Goal: Check status: Check status

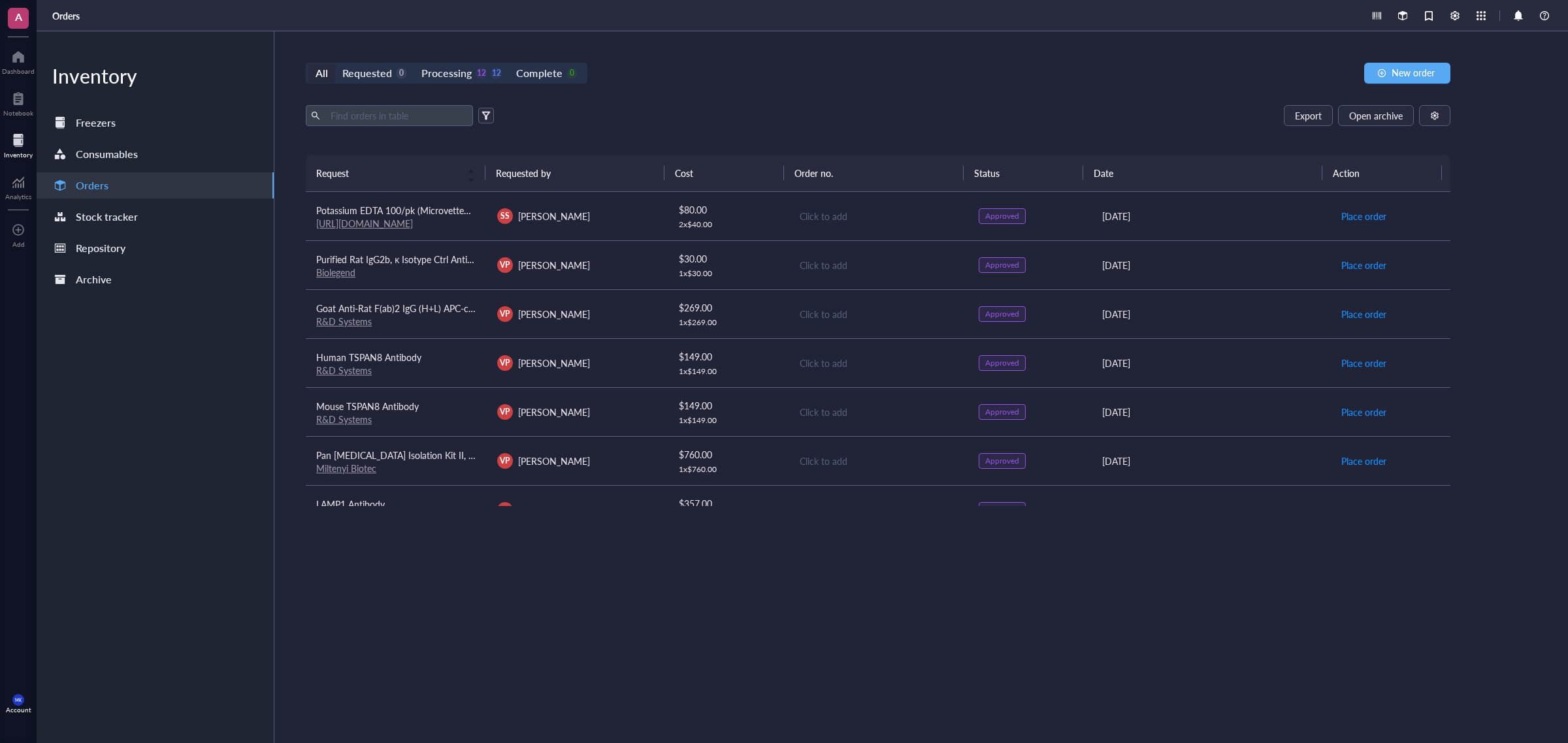
click at [788, 86] on div "All Requested 0 Processing 12 12 Complete 0 New order Export Open archive Reque…" at bounding box center [877, 387] width 1207 height 712
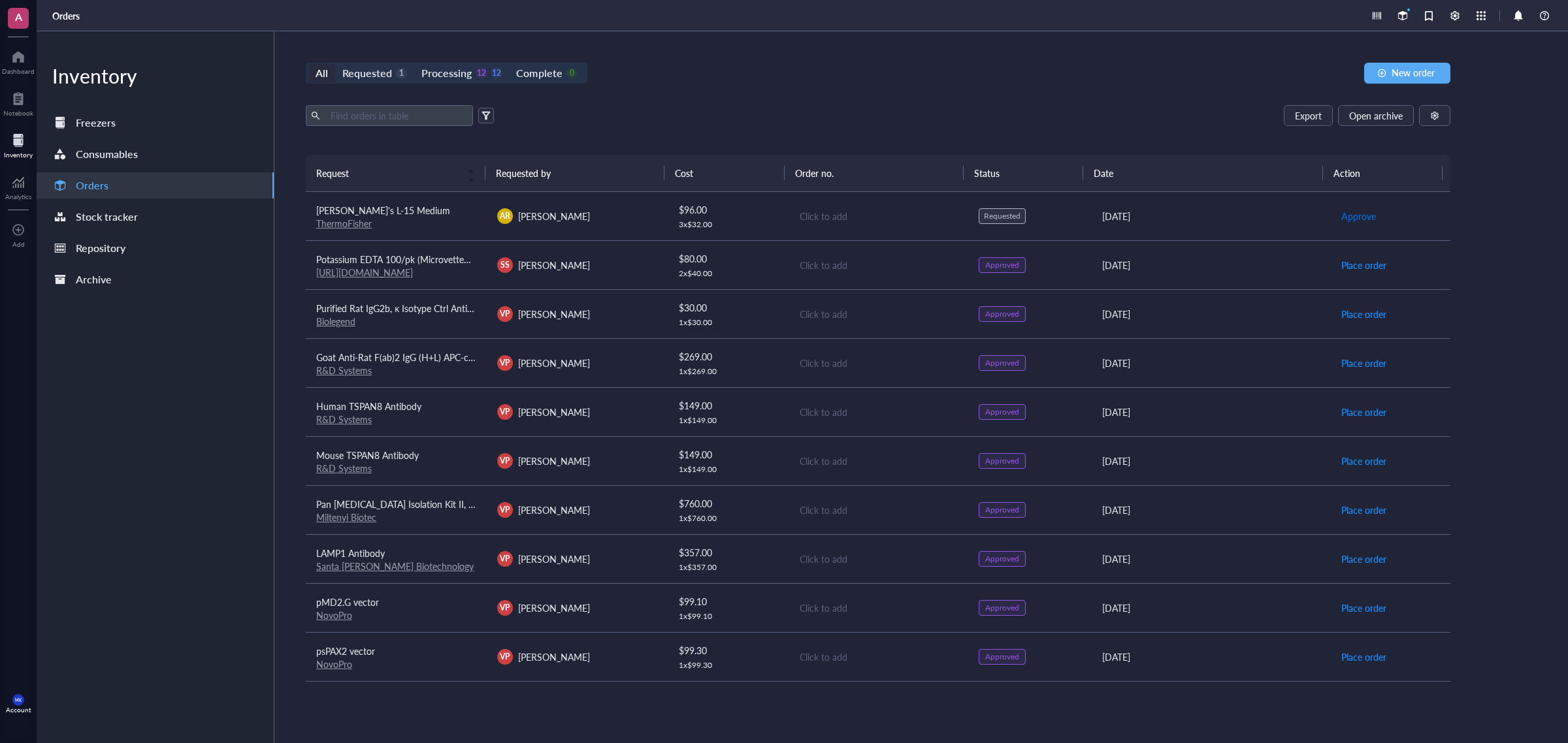
click at [1348, 214] on span "Approve" at bounding box center [1358, 216] width 35 height 14
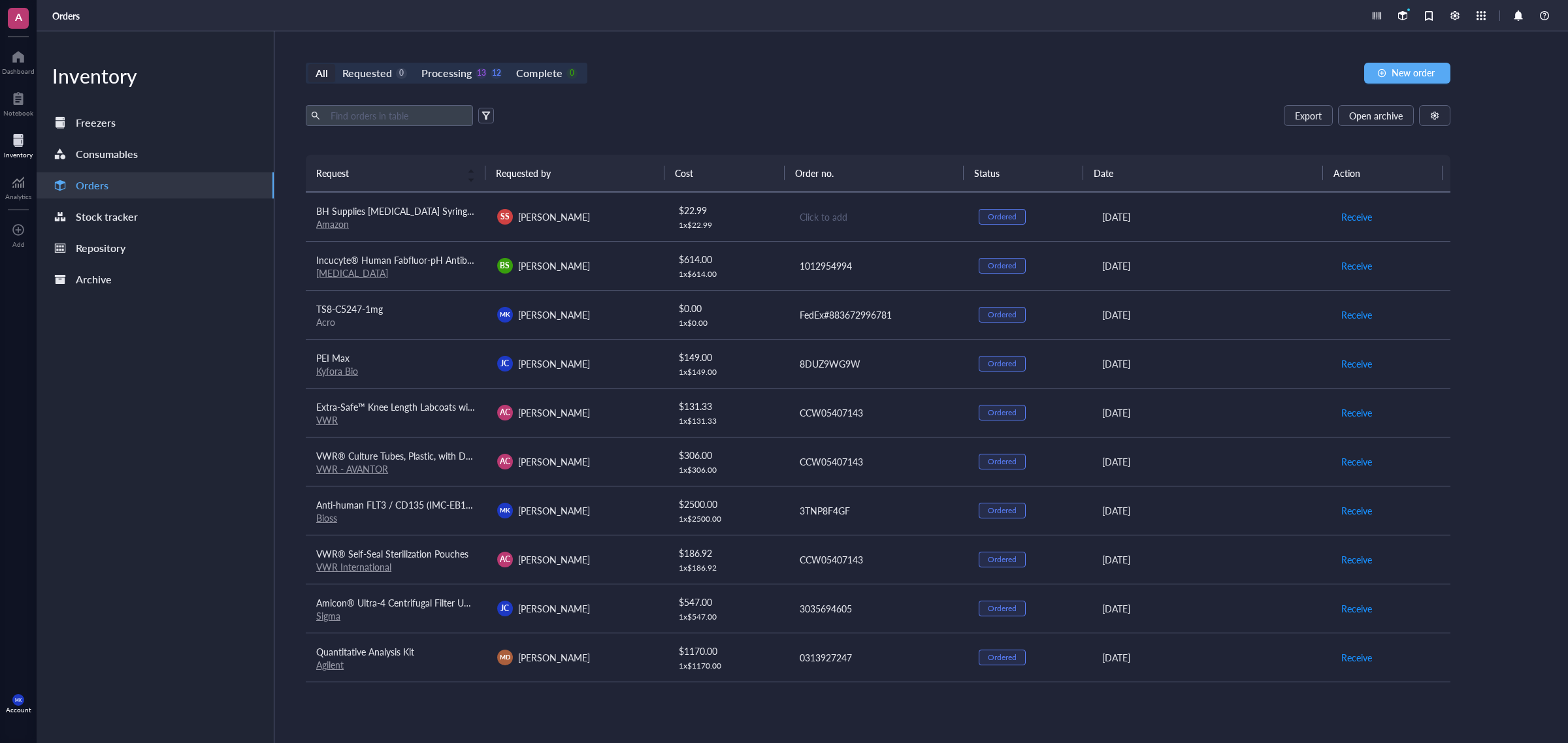
scroll to position [736, 0]
click at [369, 562] on link "VWR International" at bounding box center [354, 567] width 75 height 13
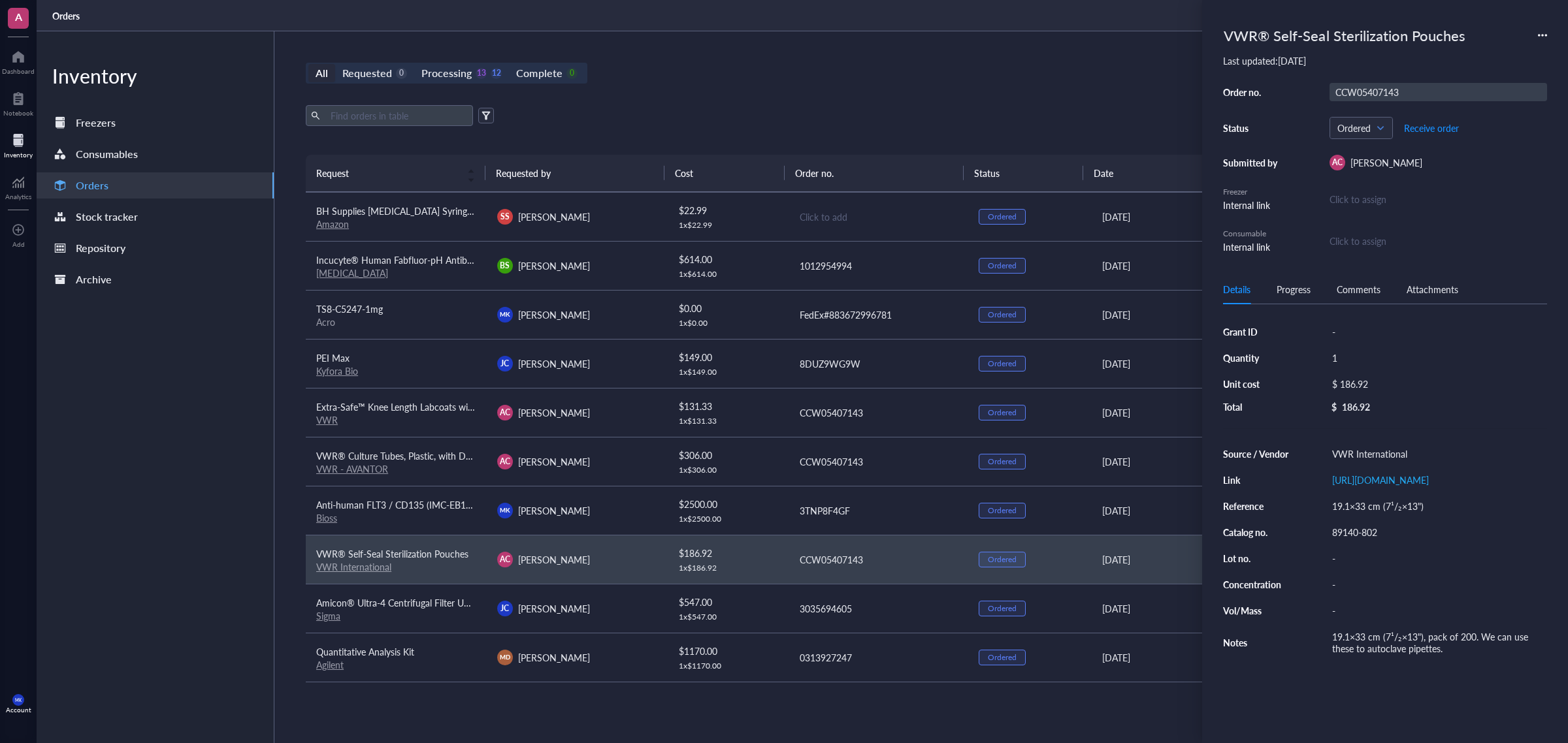
click at [1352, 86] on div "CCW05407143" at bounding box center [1438, 91] width 217 height 18
click at [1352, 85] on input "CCW05407143" at bounding box center [1364, 91] width 68 height 17
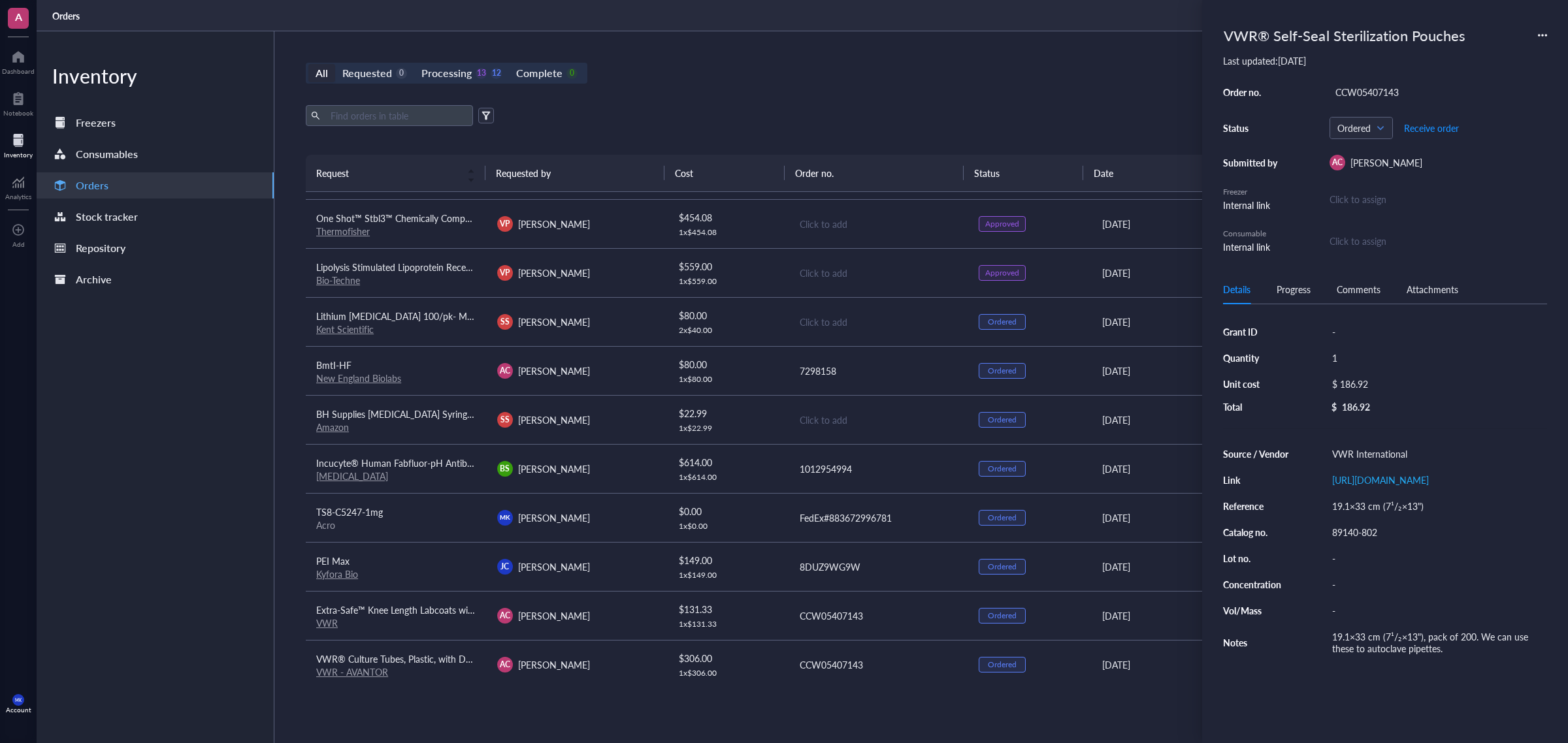
scroll to position [492, 0]
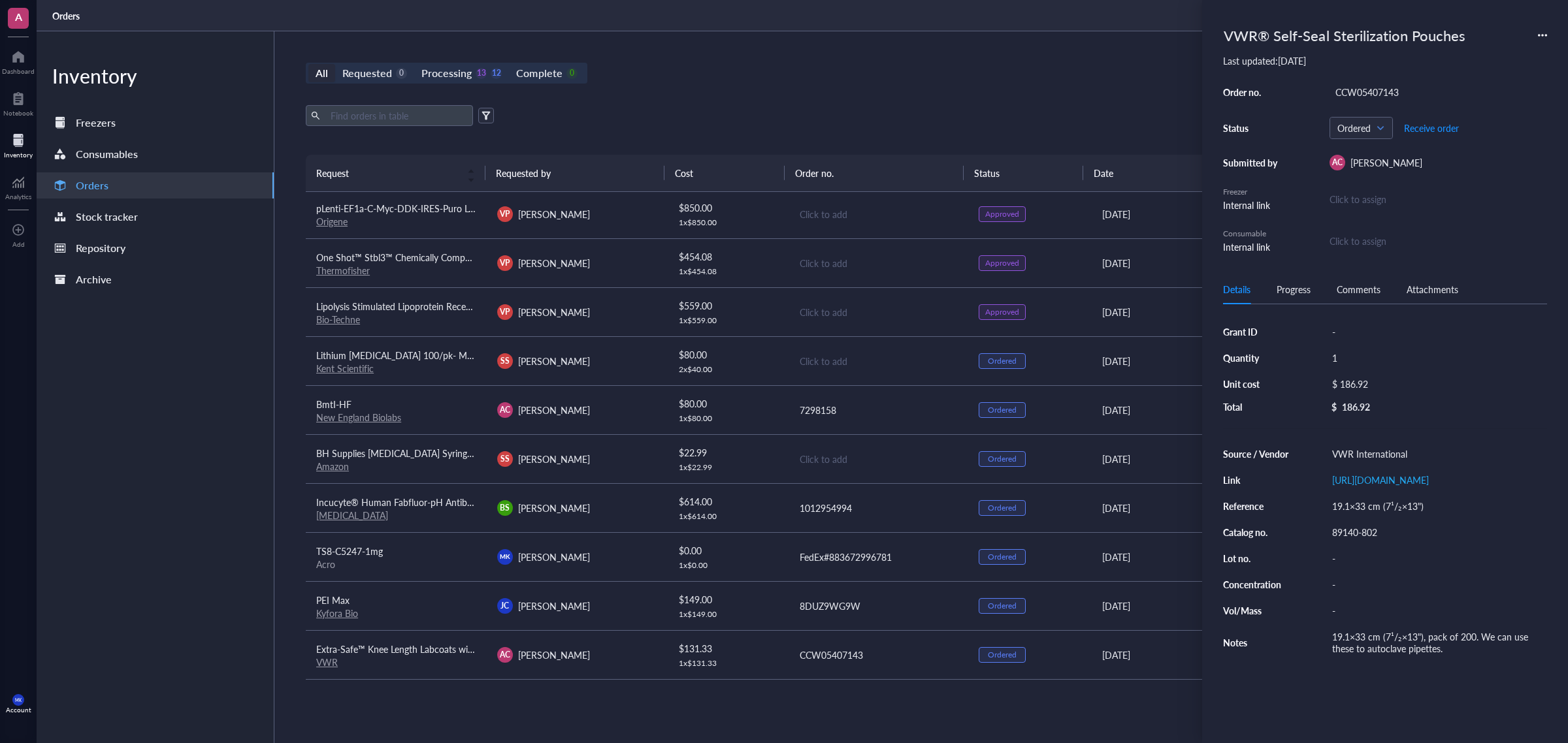
click at [827, 356] on div "Click to add" at bounding box center [879, 361] width 159 height 14
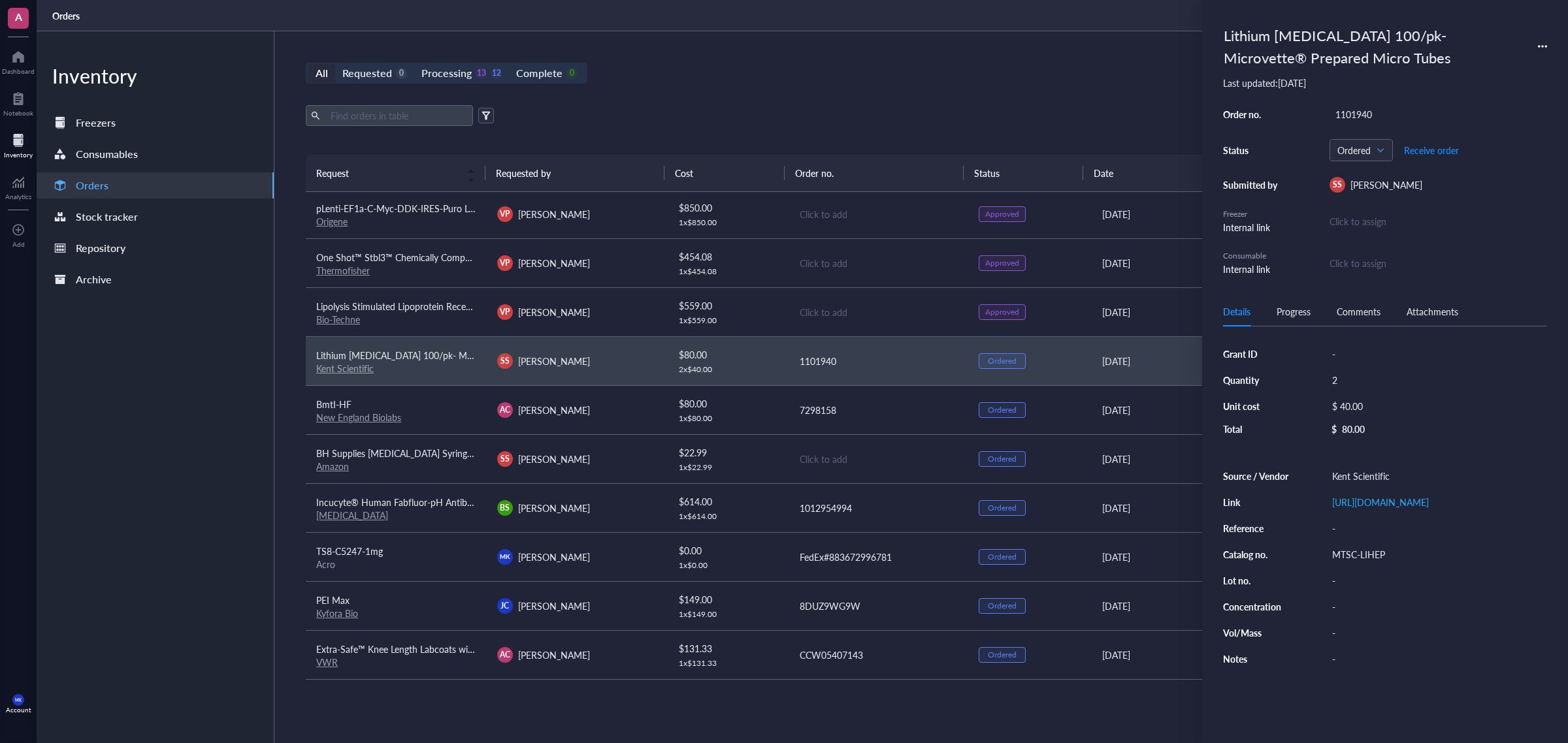
click at [825, 17] on div "Orders" at bounding box center [802, 15] width 1531 height 31
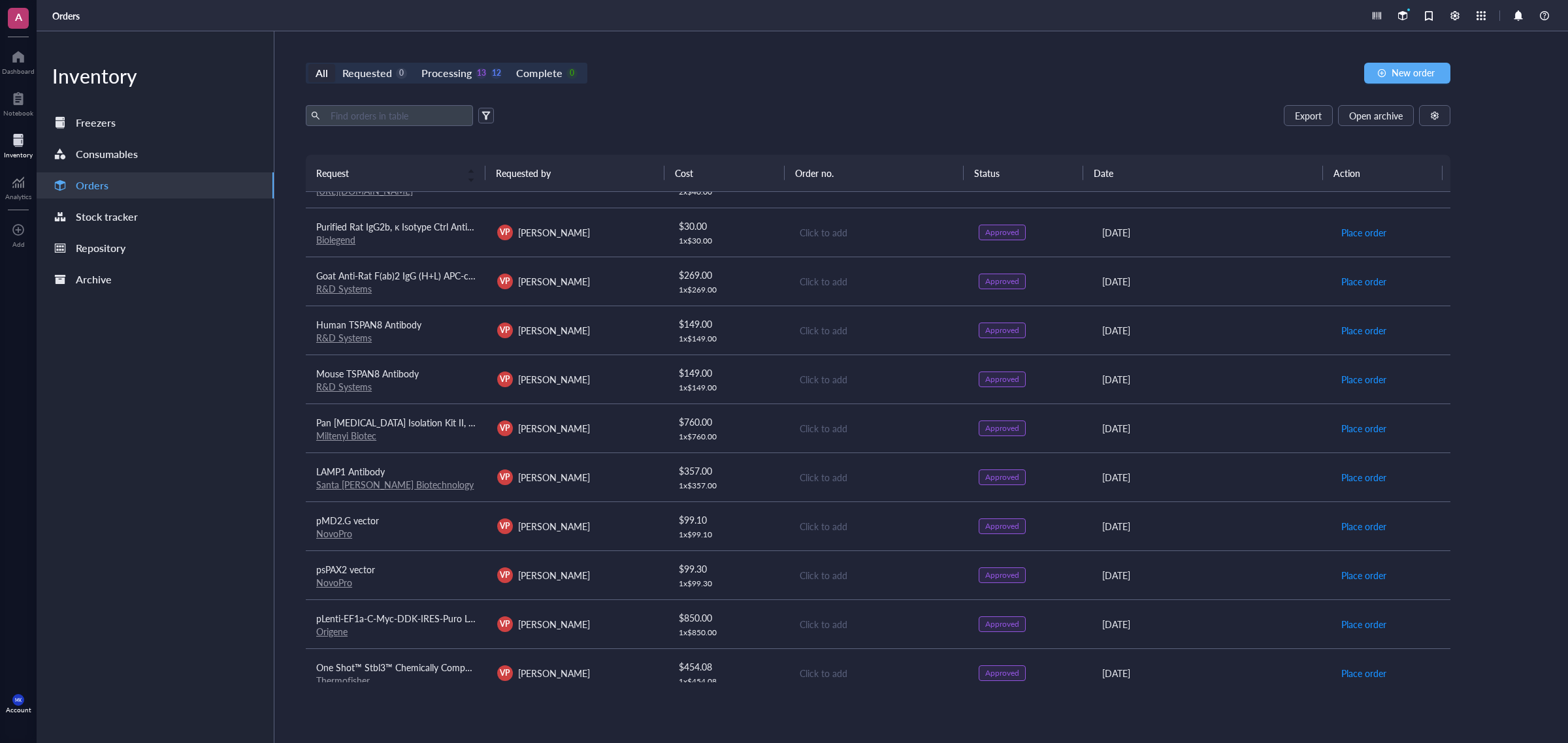
scroll to position [0, 0]
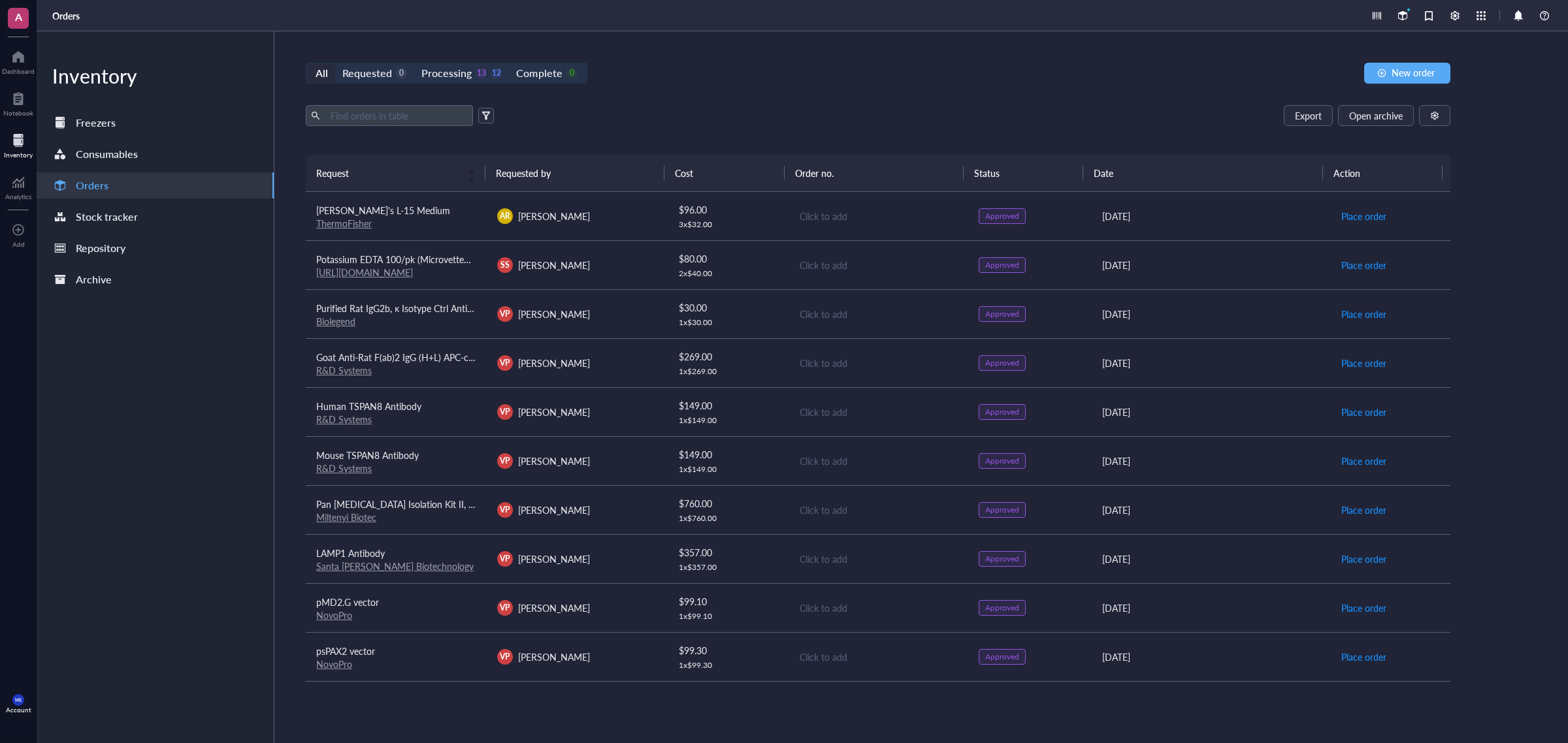
click at [634, 232] on td "AR [PERSON_NAME]" at bounding box center [577, 217] width 181 height 49
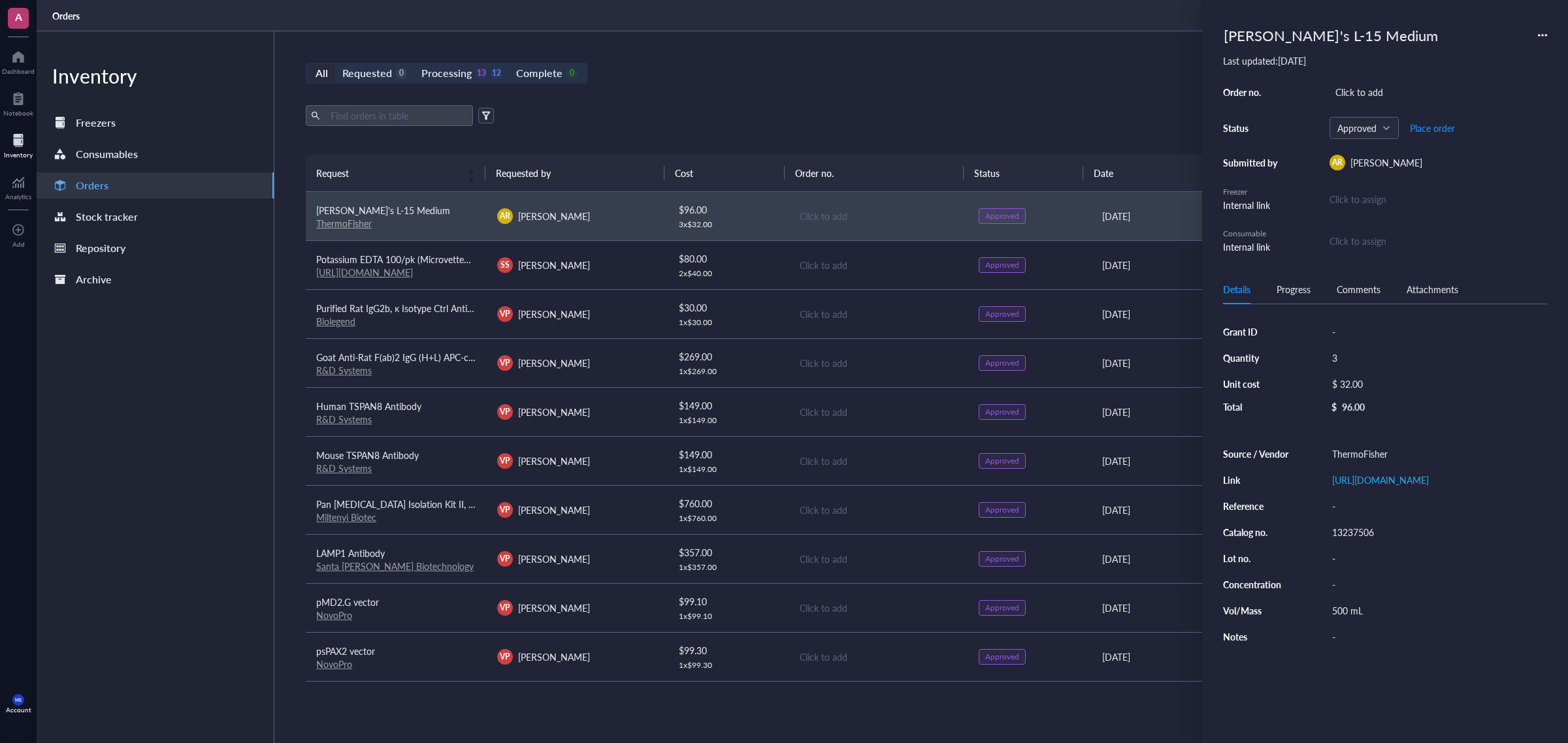
click at [626, 254] on td "SS [PERSON_NAME]" at bounding box center [577, 265] width 181 height 49
